Goal: Task Accomplishment & Management: Complete application form

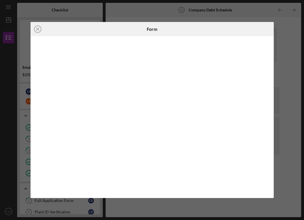
scroll to position [118, 0]
drag, startPoint x: 73, startPoint y: 36, endPoint x: 57, endPoint y: 36, distance: 16.0
click at [66, 36] on div "Icon/Close" at bounding box center [70, 29] width 81 height 14
click at [38, 29] on icon "Icon/Close" at bounding box center [37, 29] width 14 height 14
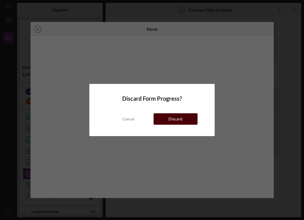
click at [169, 117] on div "Discard" at bounding box center [175, 118] width 14 height 11
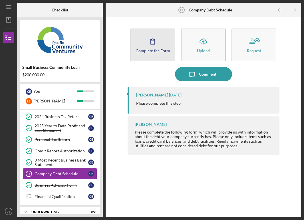
click at [150, 53] on button "Complete the Form Form" at bounding box center [152, 45] width 45 height 33
click at [156, 49] on div "Complete the Form" at bounding box center [152, 50] width 34 height 4
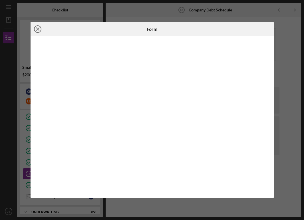
click at [37, 30] on icon "Icon/Close" at bounding box center [37, 29] width 14 height 14
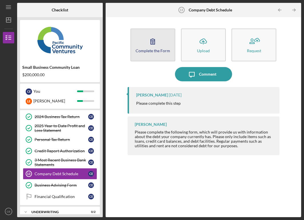
click at [161, 50] on div "Complete the Form" at bounding box center [152, 50] width 34 height 4
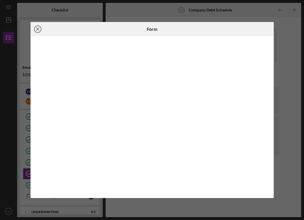
click at [38, 31] on icon "Icon/Close" at bounding box center [37, 29] width 14 height 14
